Goal: Information Seeking & Learning: Learn about a topic

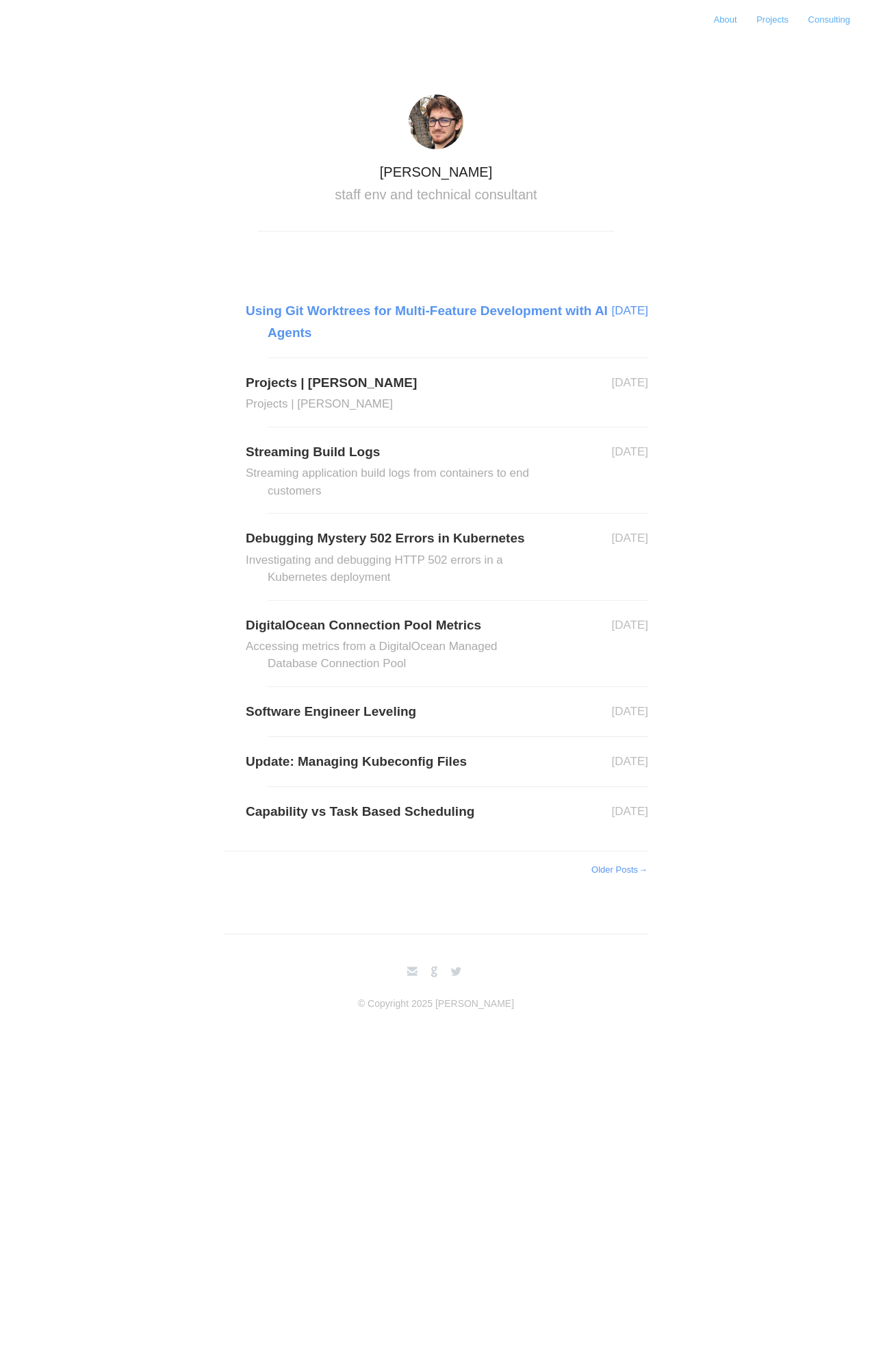
click at [311, 309] on link "Using Git Worktrees for Multi-Feature Development with AI Agents" at bounding box center [457, 322] width 381 height 45
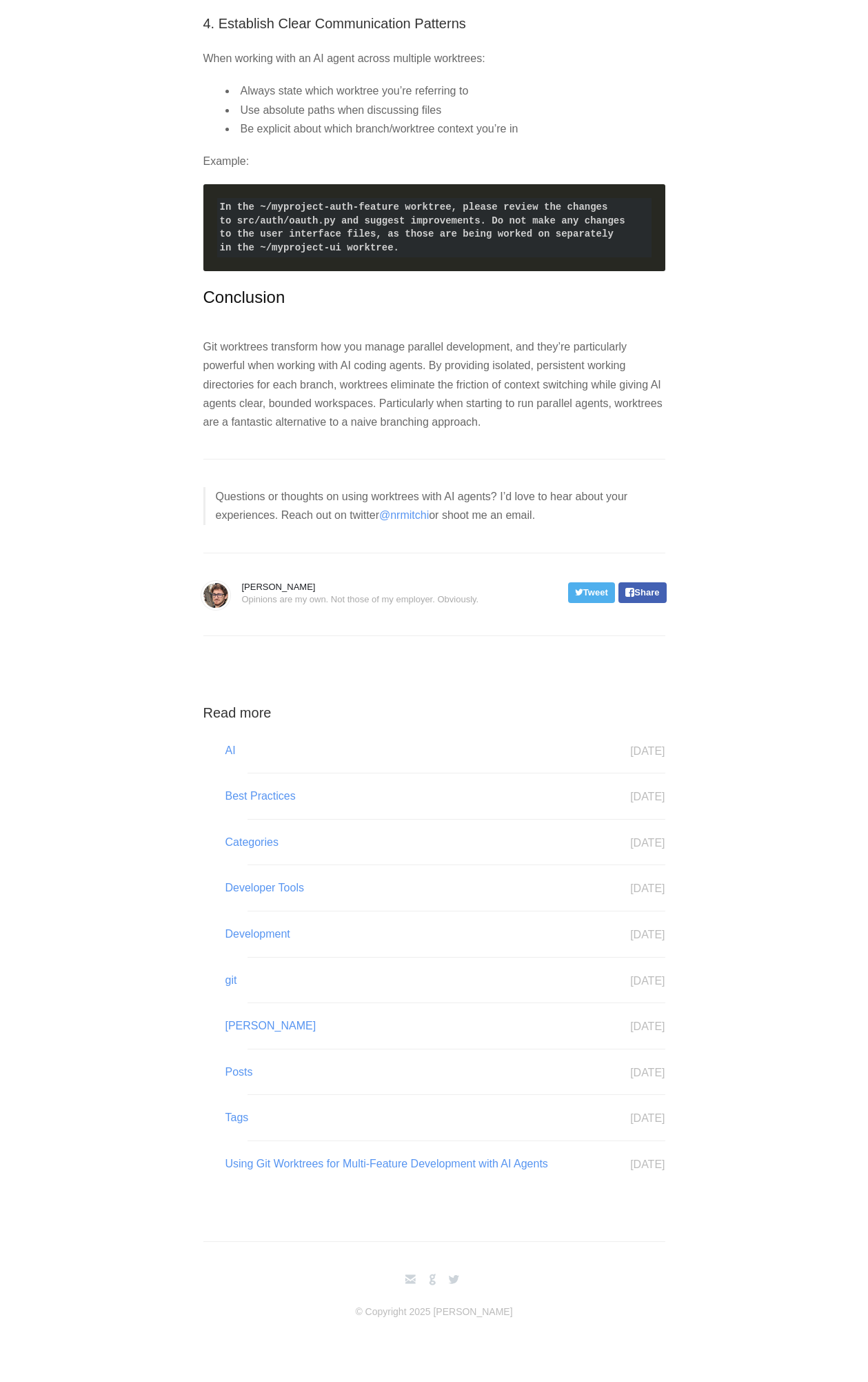
scroll to position [3459, 0]
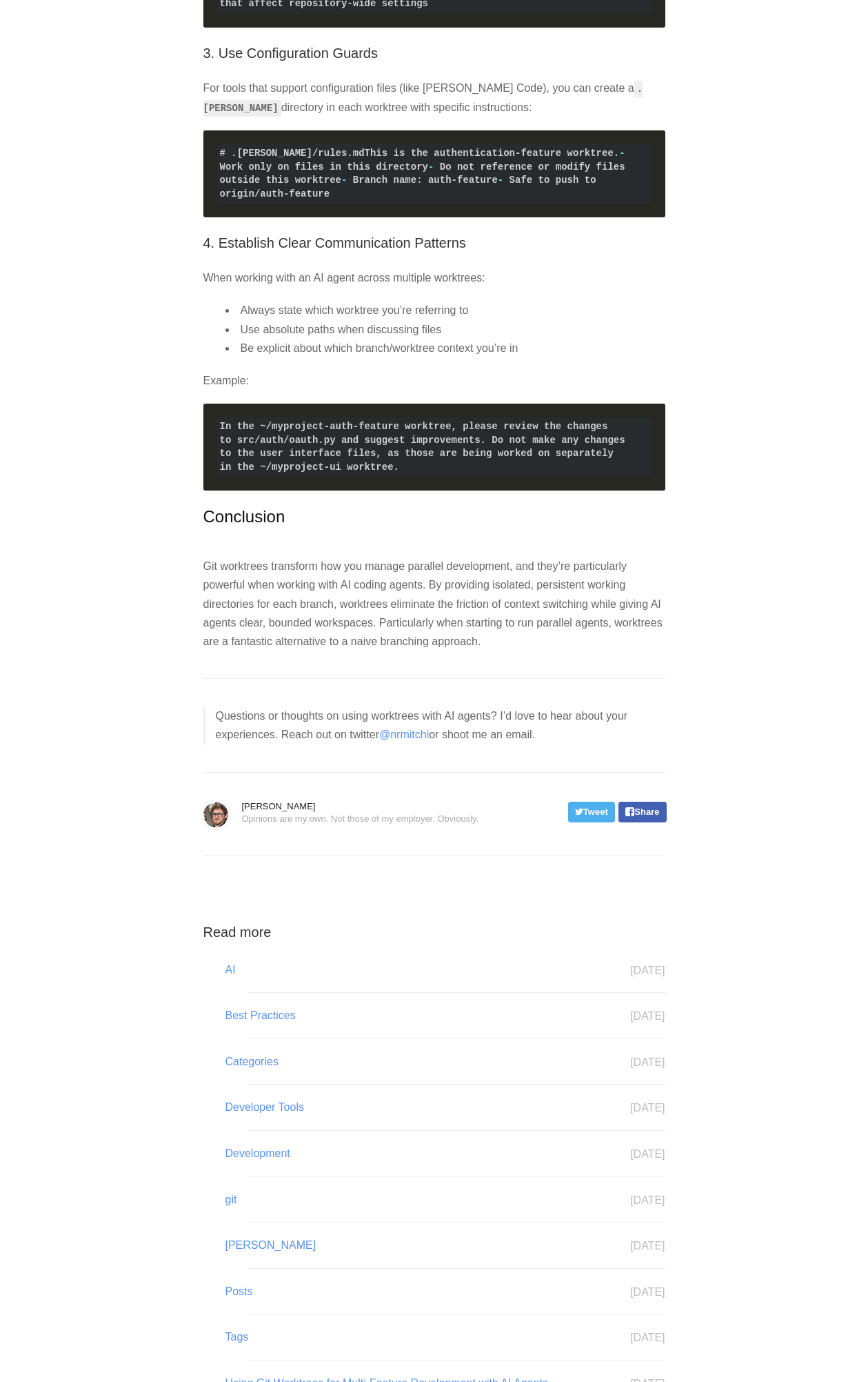
scroll to position [3459, 0]
